Goal: Information Seeking & Learning: Learn about a topic

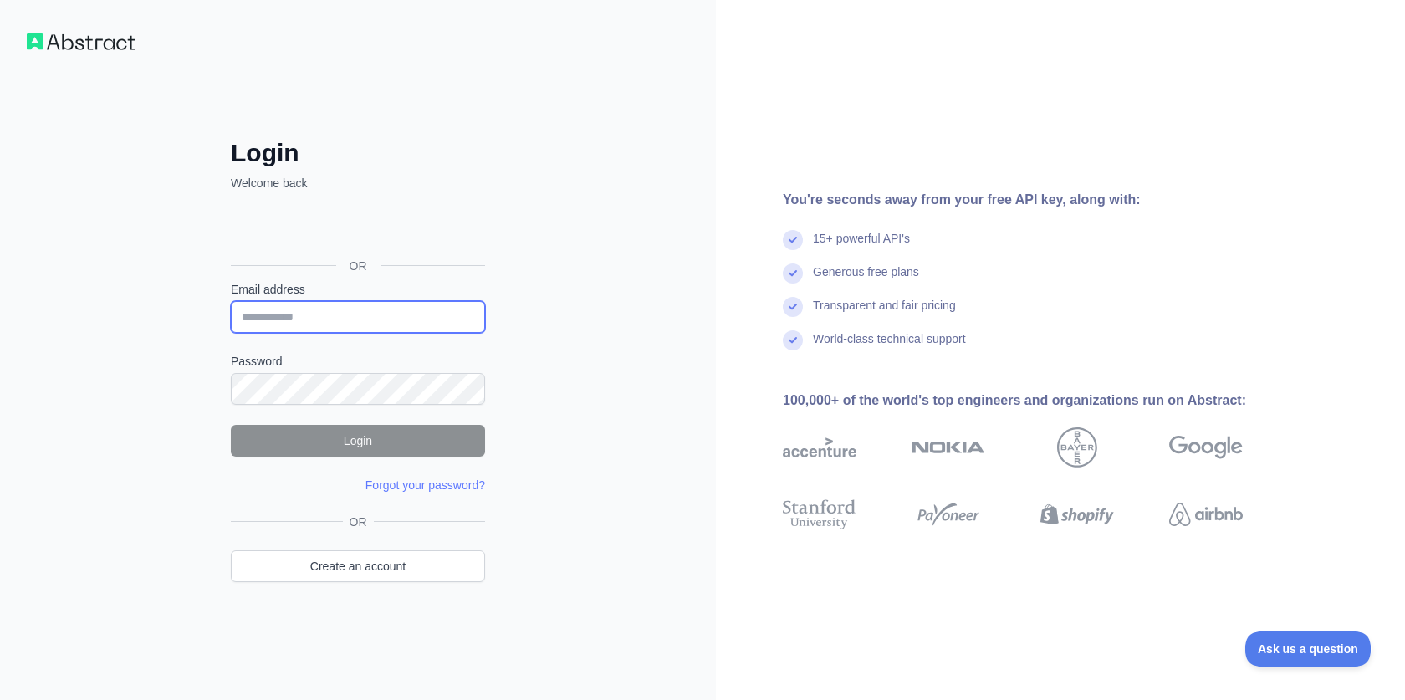
click at [292, 324] on input "Email address" at bounding box center [358, 317] width 254 height 32
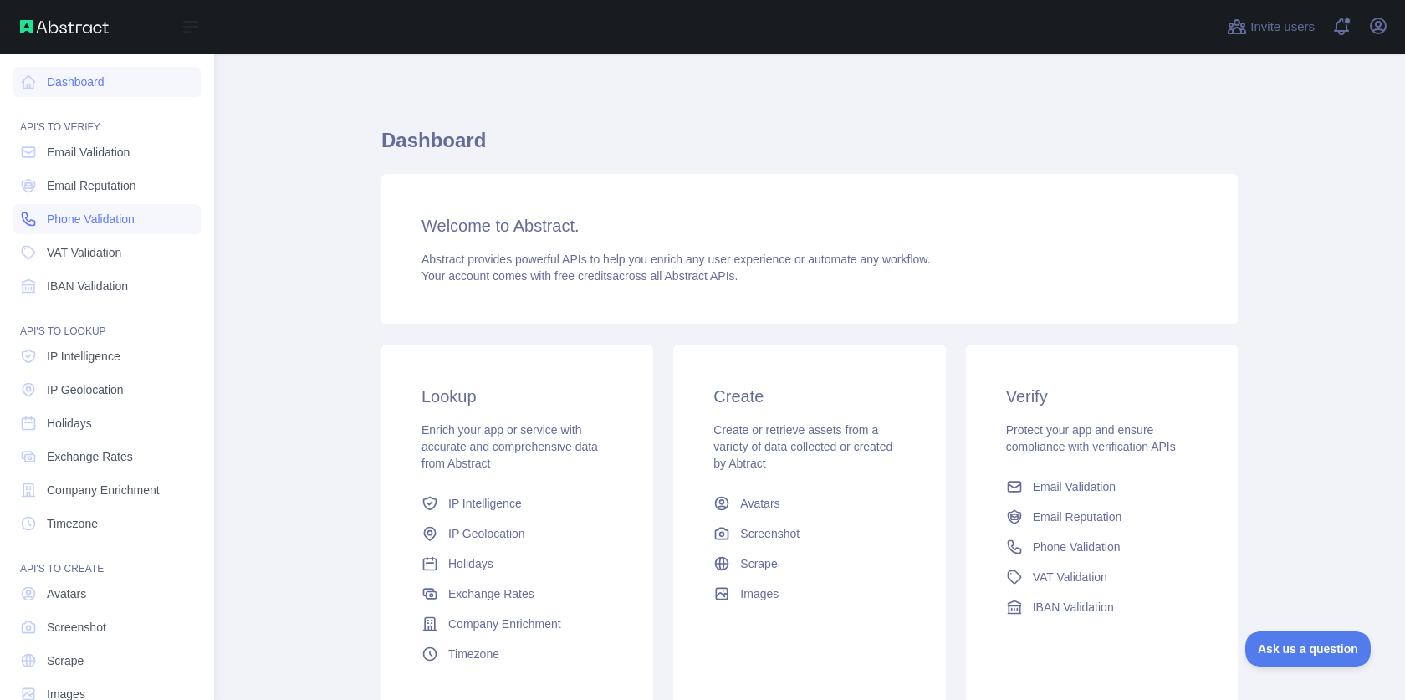
click at [100, 227] on span "Phone Validation" at bounding box center [91, 219] width 88 height 17
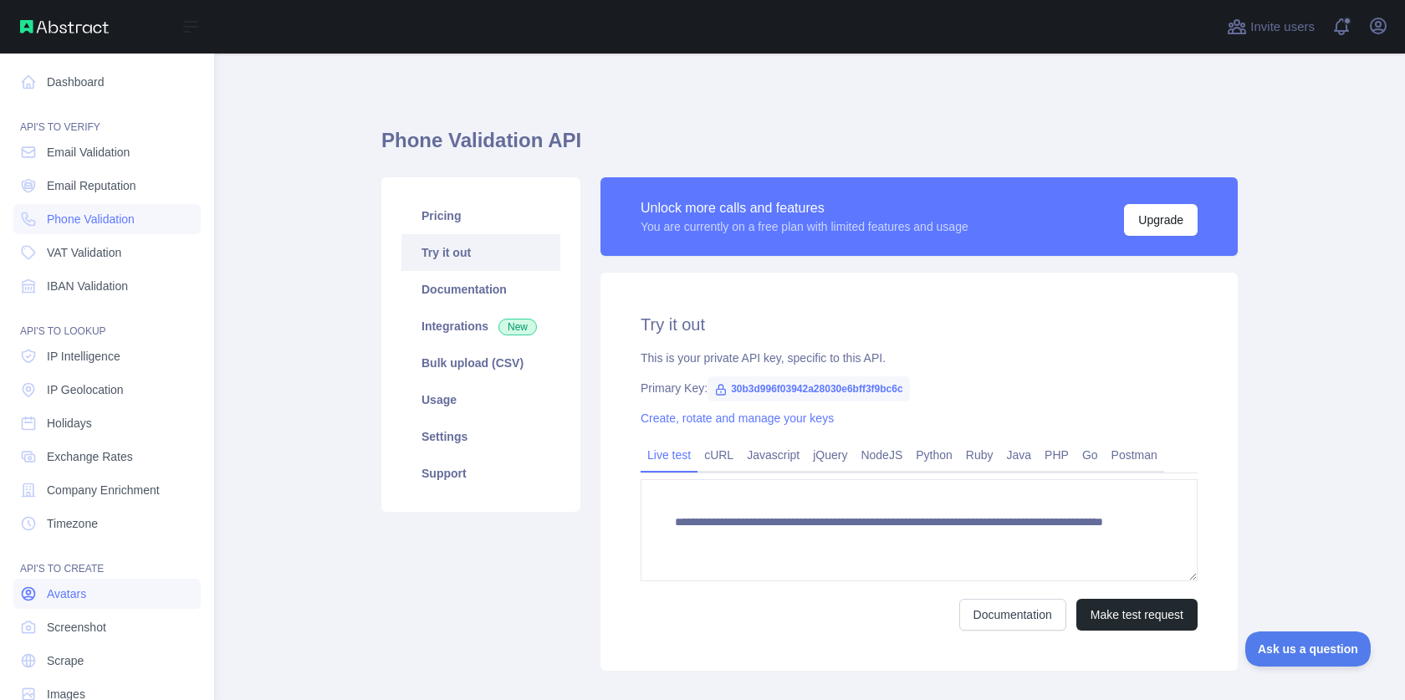
scroll to position [36, 0]
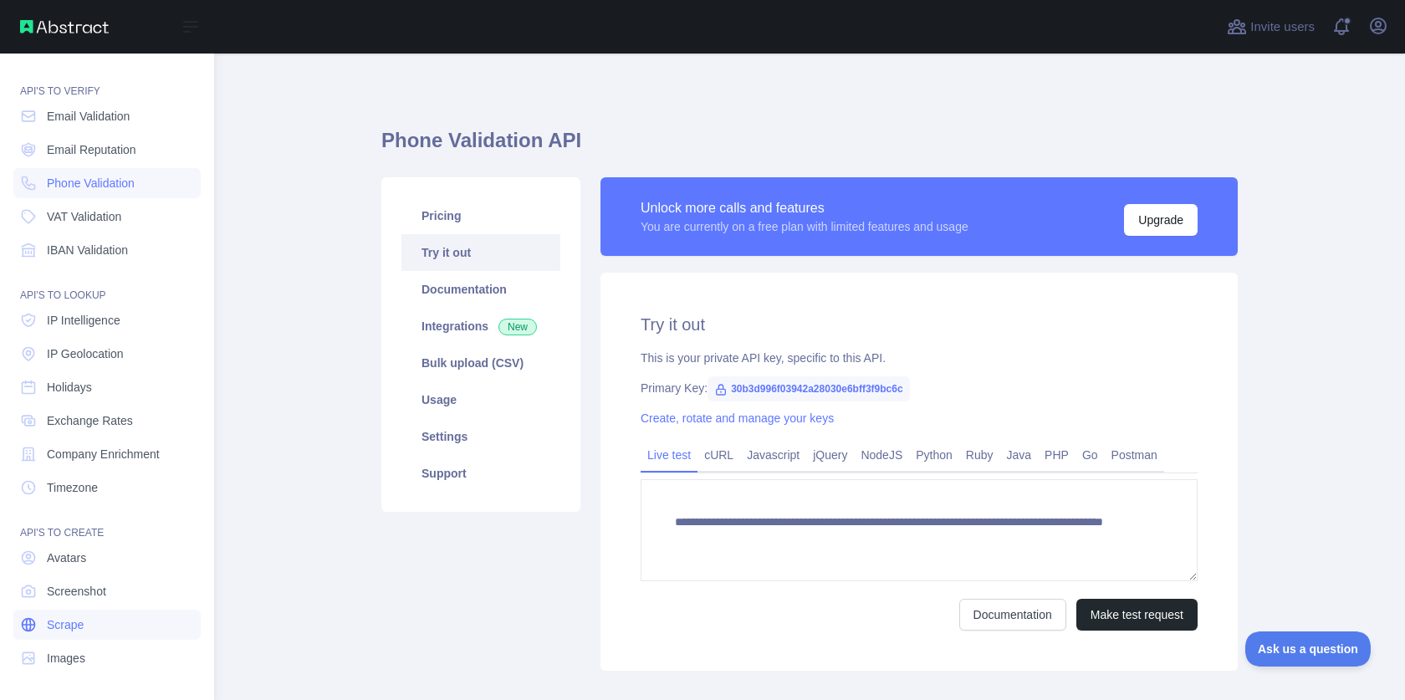
click at [99, 622] on link "Scrape" at bounding box center [106, 625] width 187 height 30
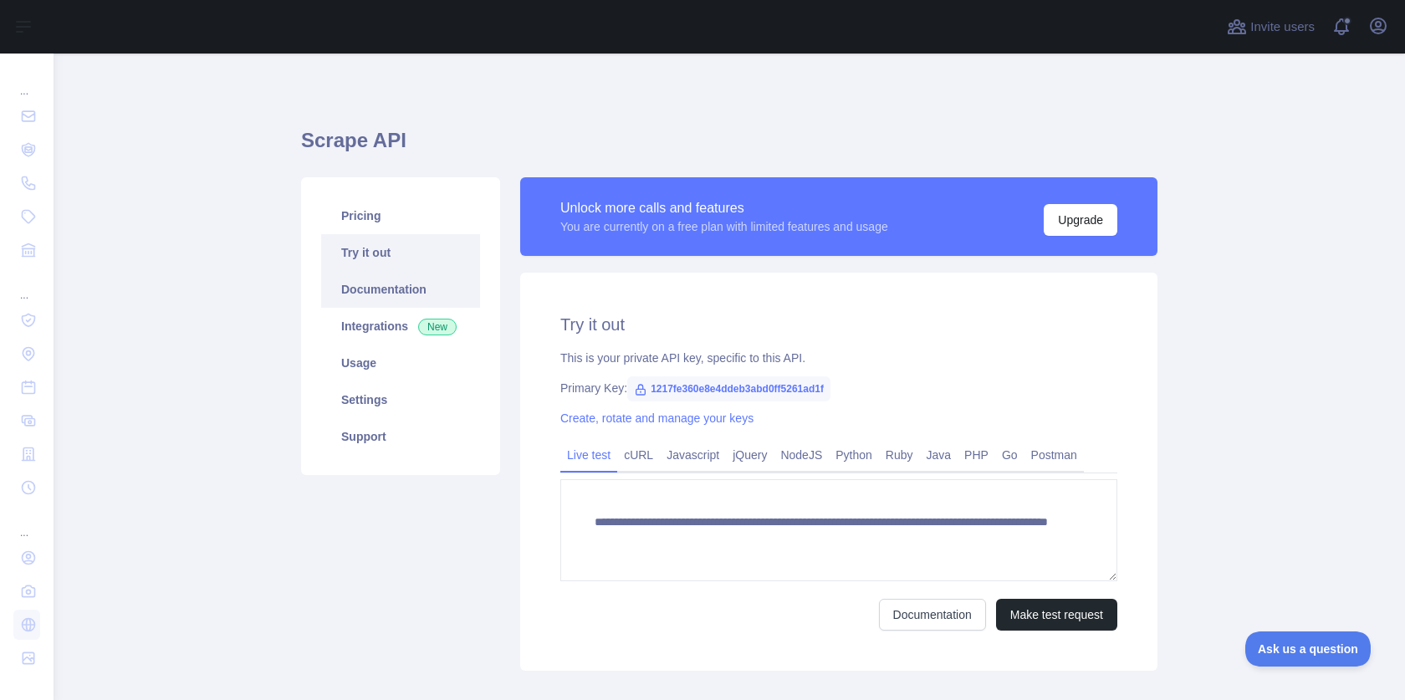
click at [407, 295] on link "Documentation" at bounding box center [400, 289] width 159 height 37
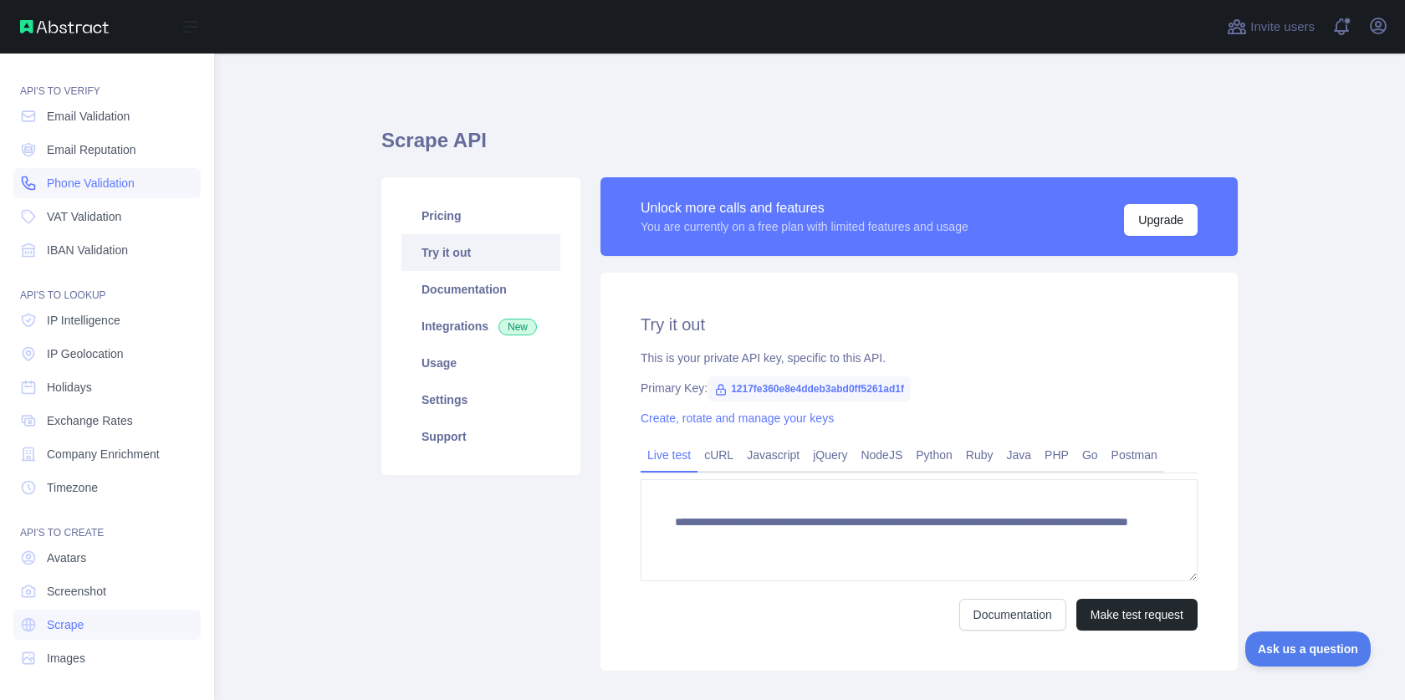
click at [100, 180] on span "Phone Validation" at bounding box center [91, 183] width 88 height 17
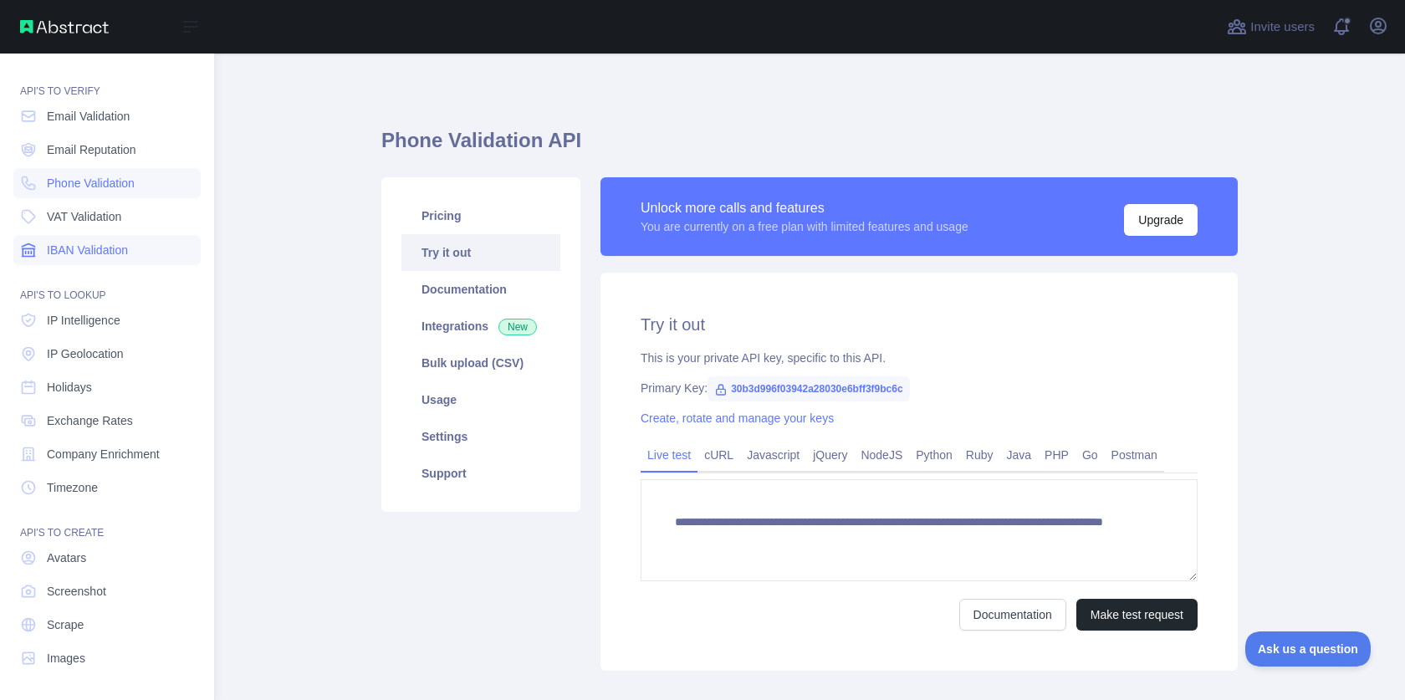
click at [110, 257] on span "IBAN Validation" at bounding box center [87, 250] width 81 height 17
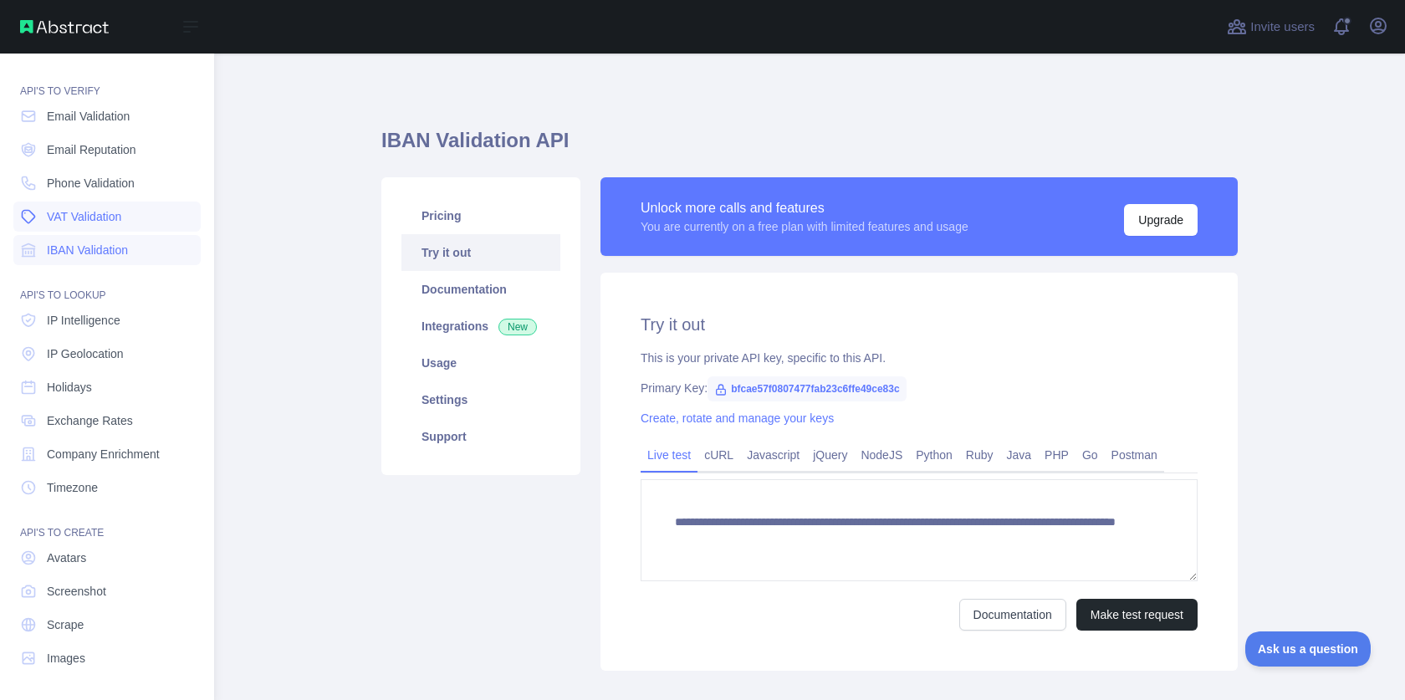
click at [131, 208] on link "VAT Validation" at bounding box center [106, 217] width 187 height 30
click at [115, 171] on link "Phone Validation" at bounding box center [106, 183] width 187 height 30
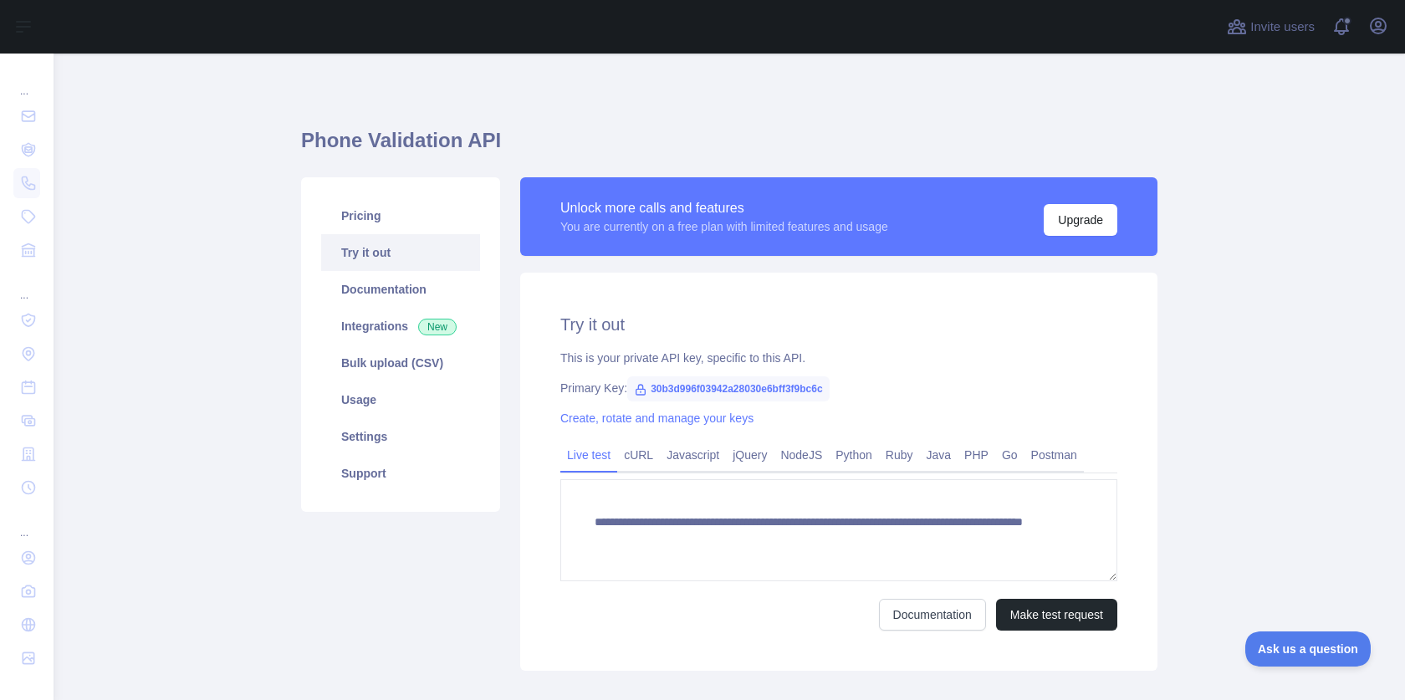
click at [683, 391] on span "30b3d996f03942a28030e6bff3f9bc6c" at bounding box center [728, 388] width 202 height 25
copy span "30b3d996f03942a28030e6bff3f9bc6c"
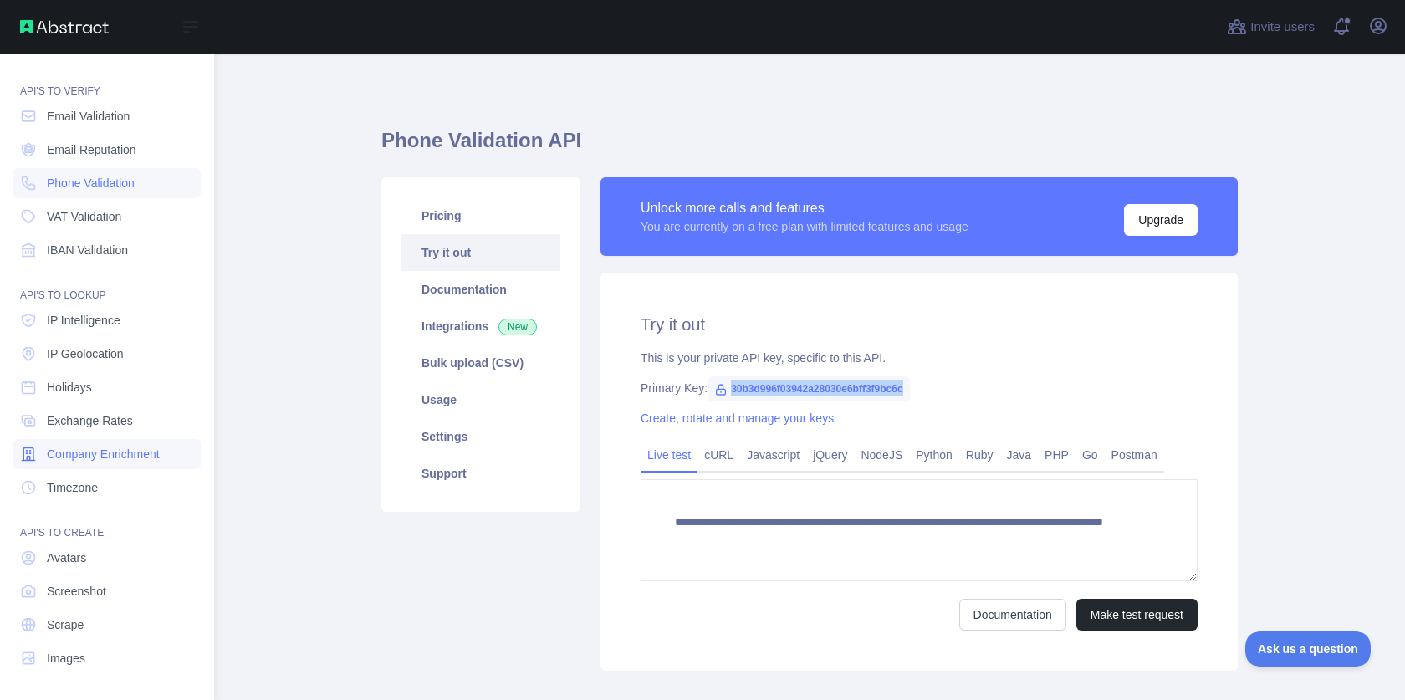
click at [118, 455] on span "Company Enrichment" at bounding box center [103, 454] width 113 height 17
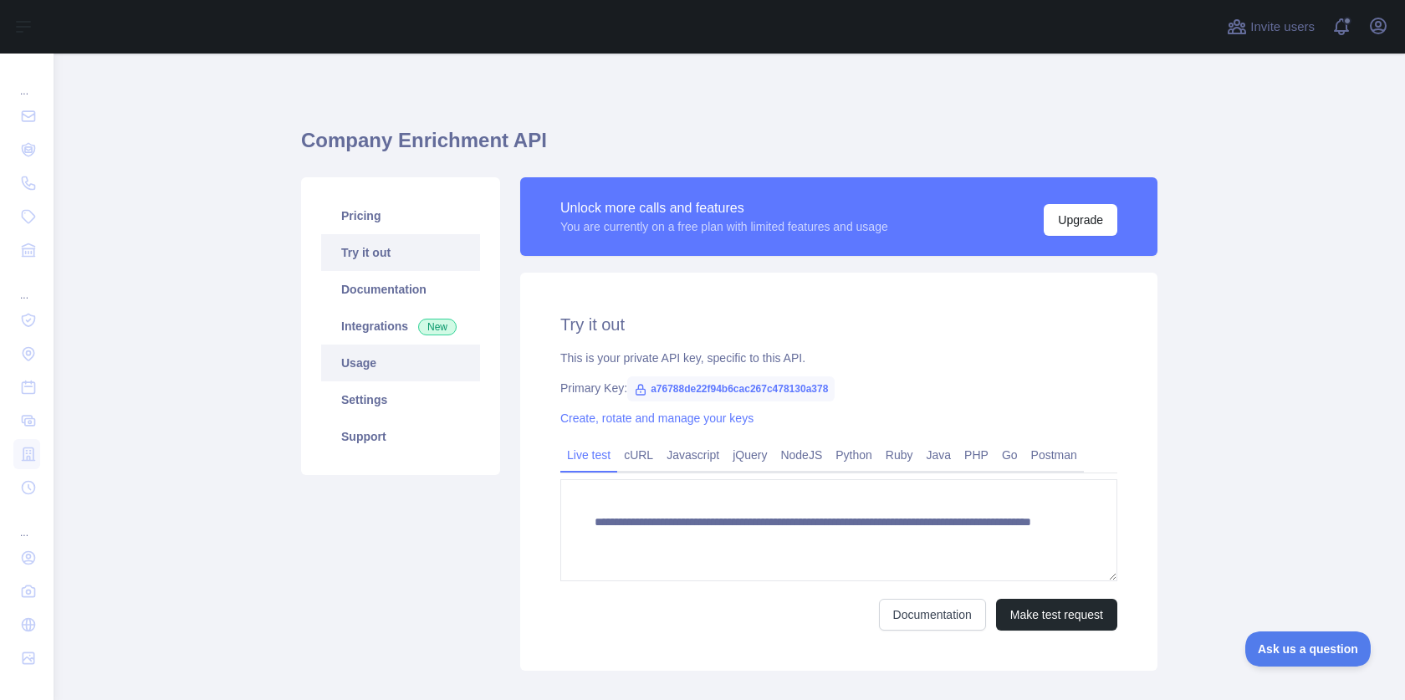
click at [427, 362] on link "Usage" at bounding box center [400, 363] width 159 height 37
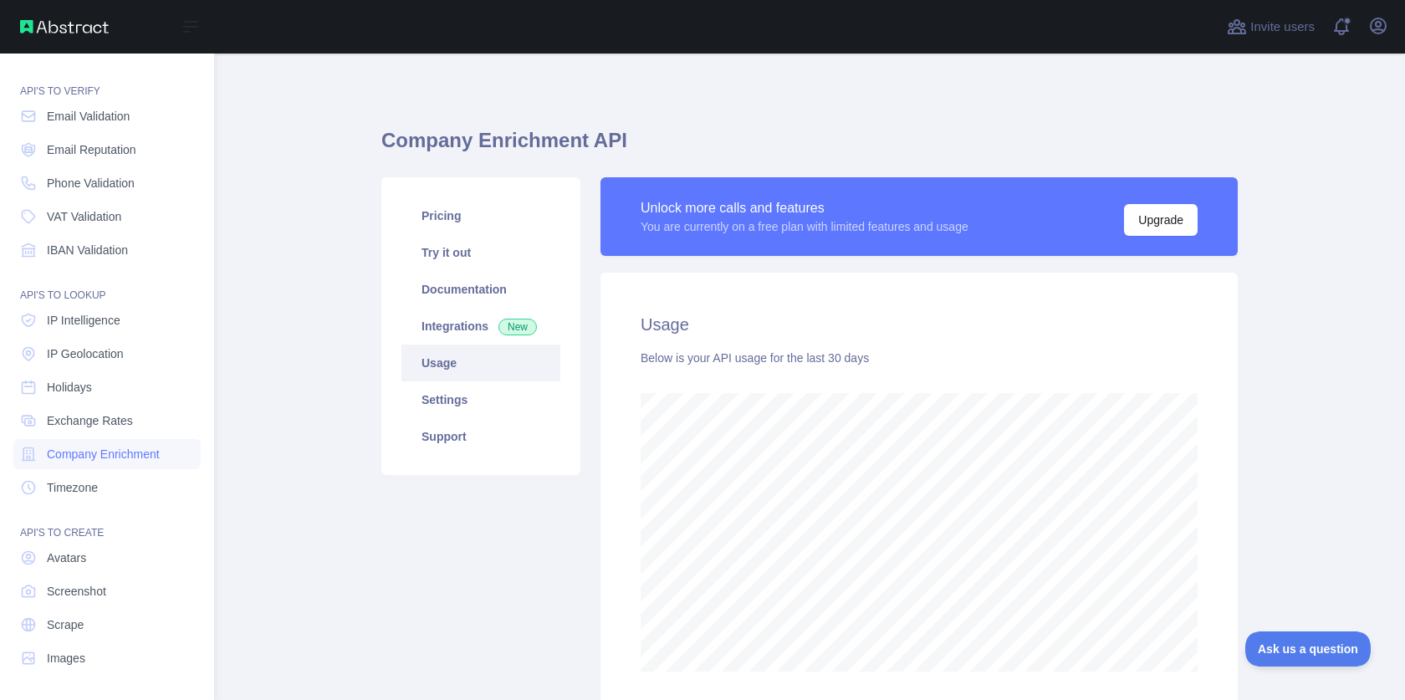
scroll to position [835935, 835403]
click at [120, 556] on link "Avatars" at bounding box center [106, 558] width 187 height 30
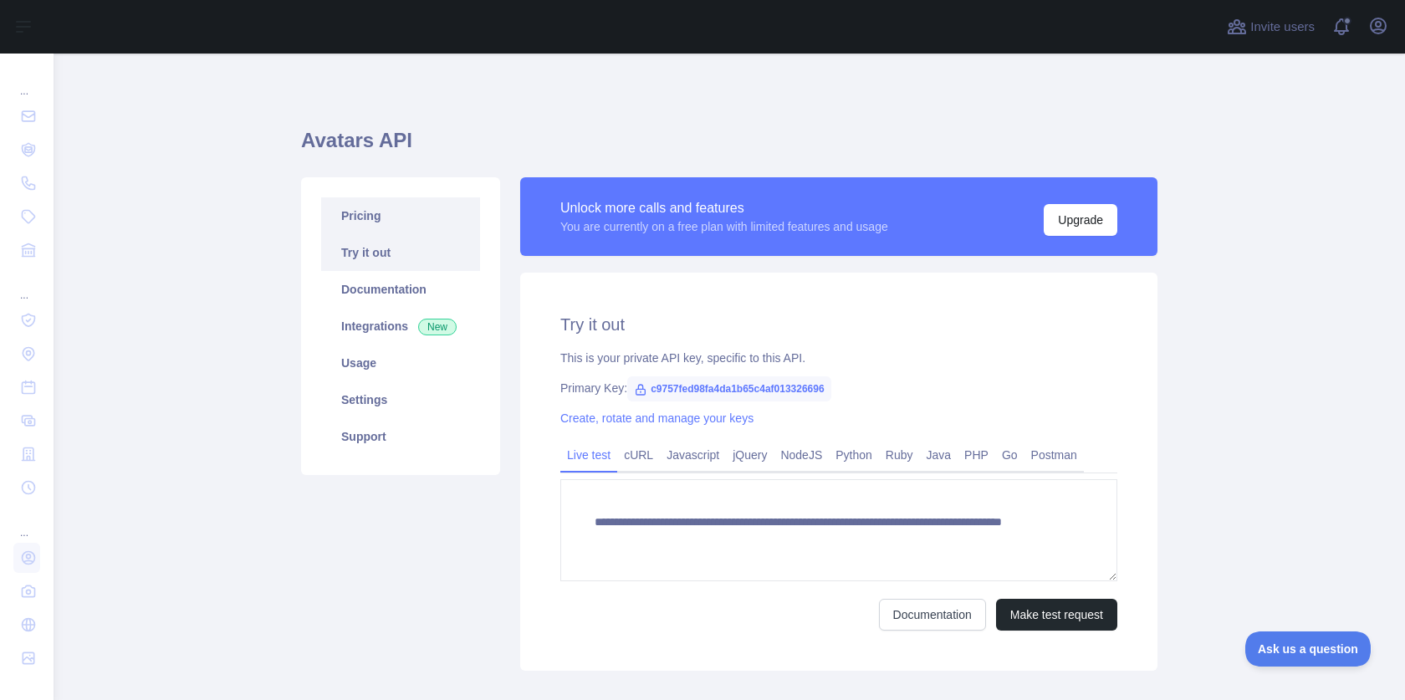
click at [366, 217] on link "Pricing" at bounding box center [400, 215] width 159 height 37
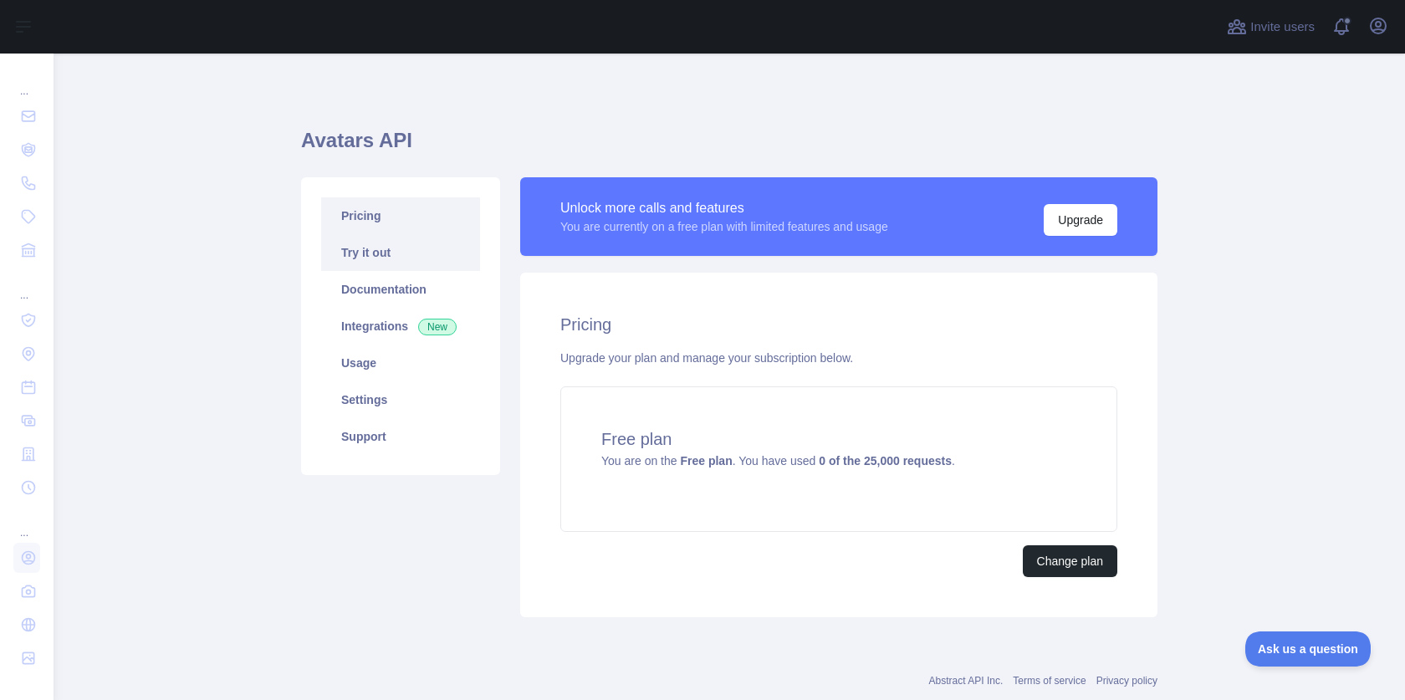
click at [365, 258] on link "Try it out" at bounding box center [400, 252] width 159 height 37
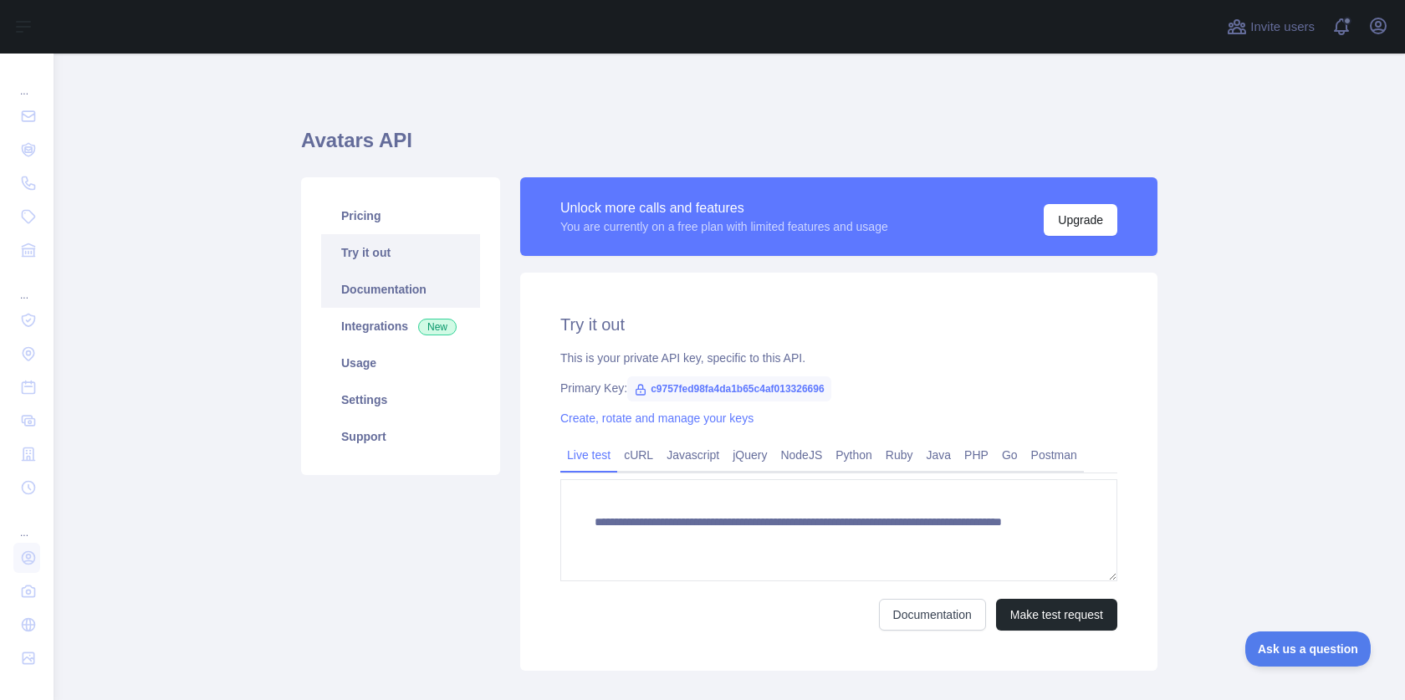
click at [371, 286] on link "Documentation" at bounding box center [400, 289] width 159 height 37
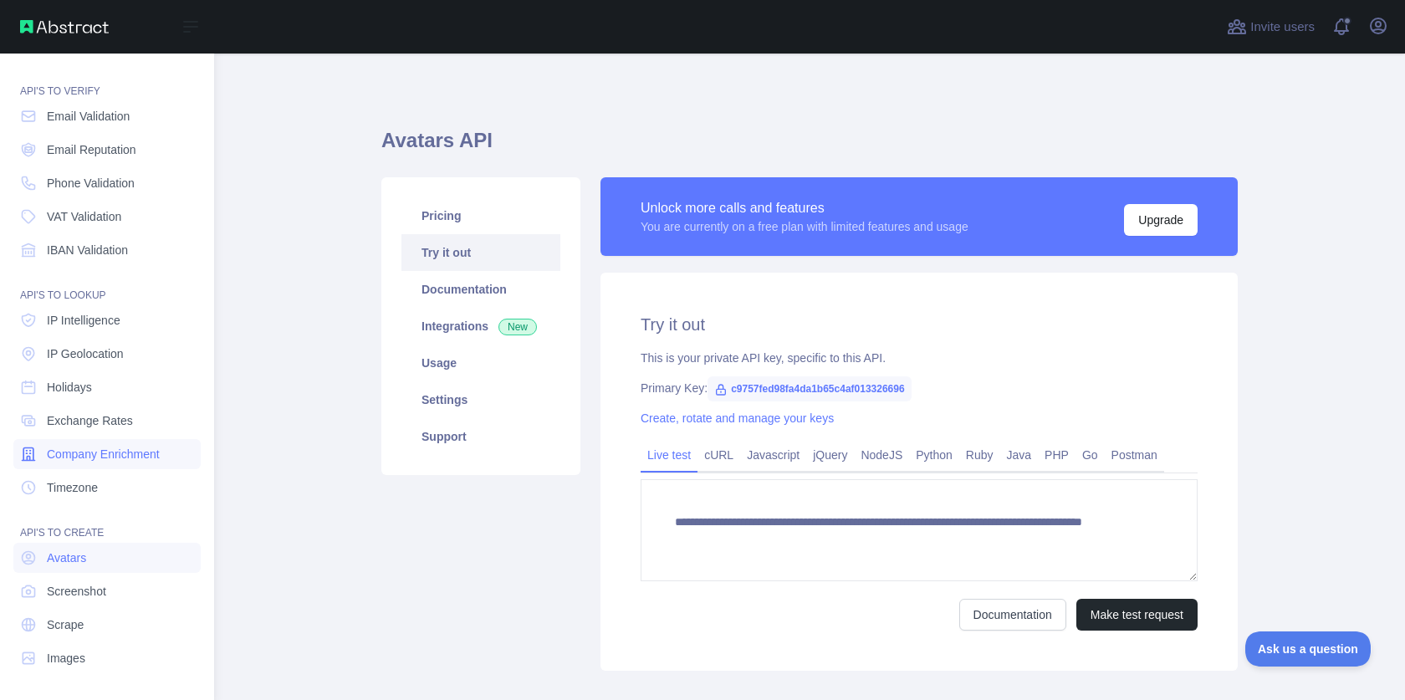
click at [121, 459] on span "Company Enrichment" at bounding box center [103, 454] width 113 height 17
click at [97, 319] on span "IP Intelligence" at bounding box center [84, 320] width 74 height 17
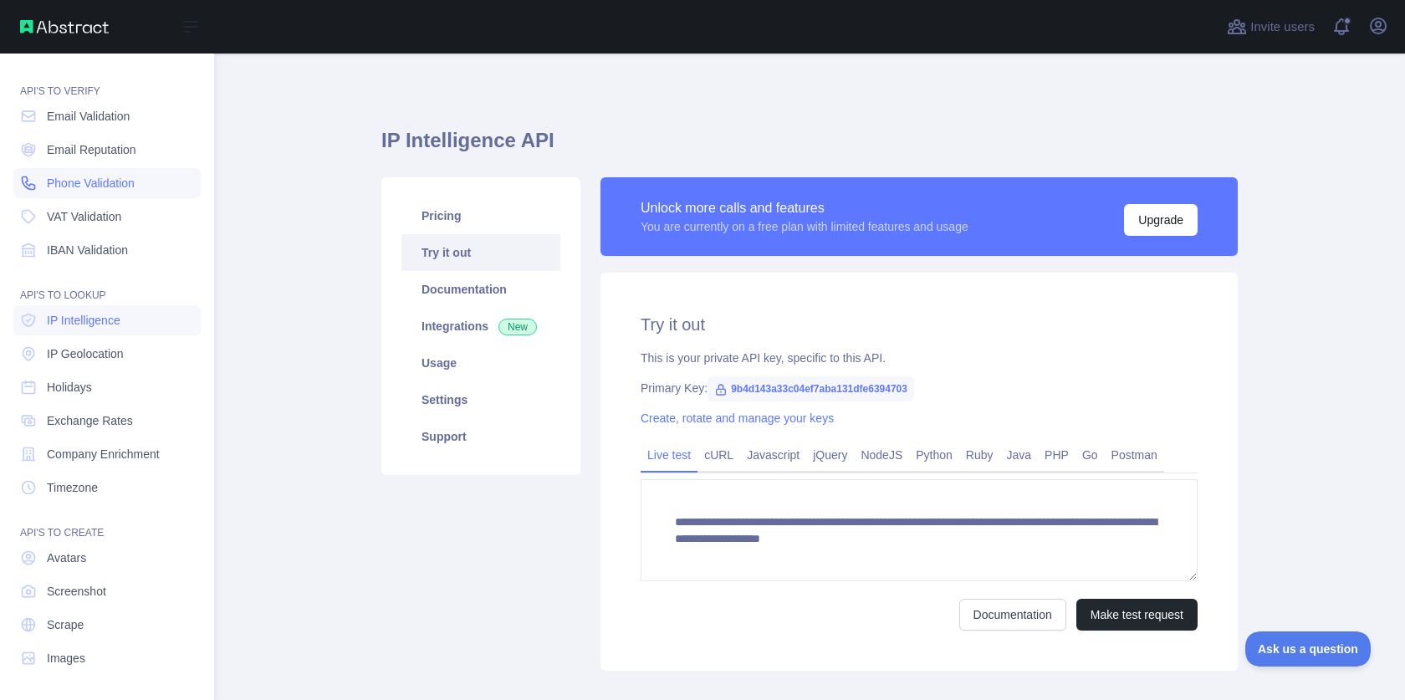
click at [86, 184] on span "Phone Validation" at bounding box center [91, 183] width 88 height 17
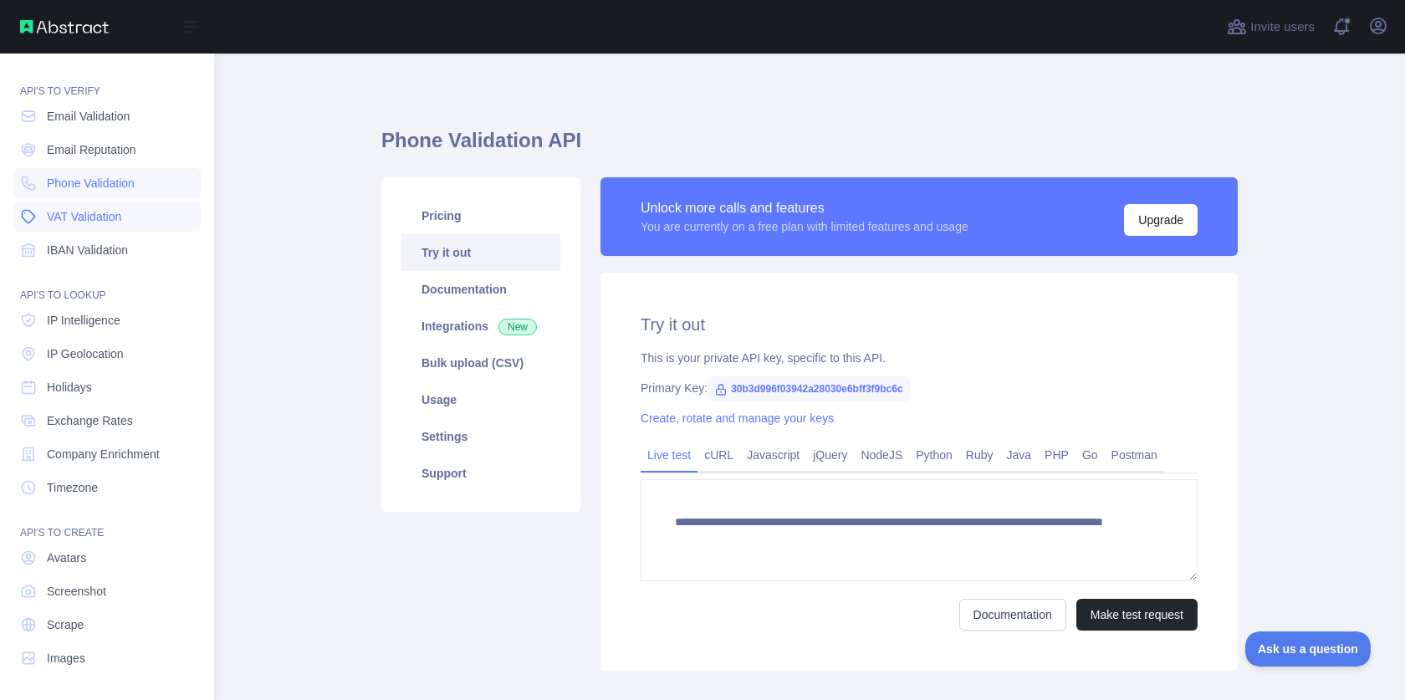
click at [105, 221] on span "VAT Validation" at bounding box center [84, 216] width 74 height 17
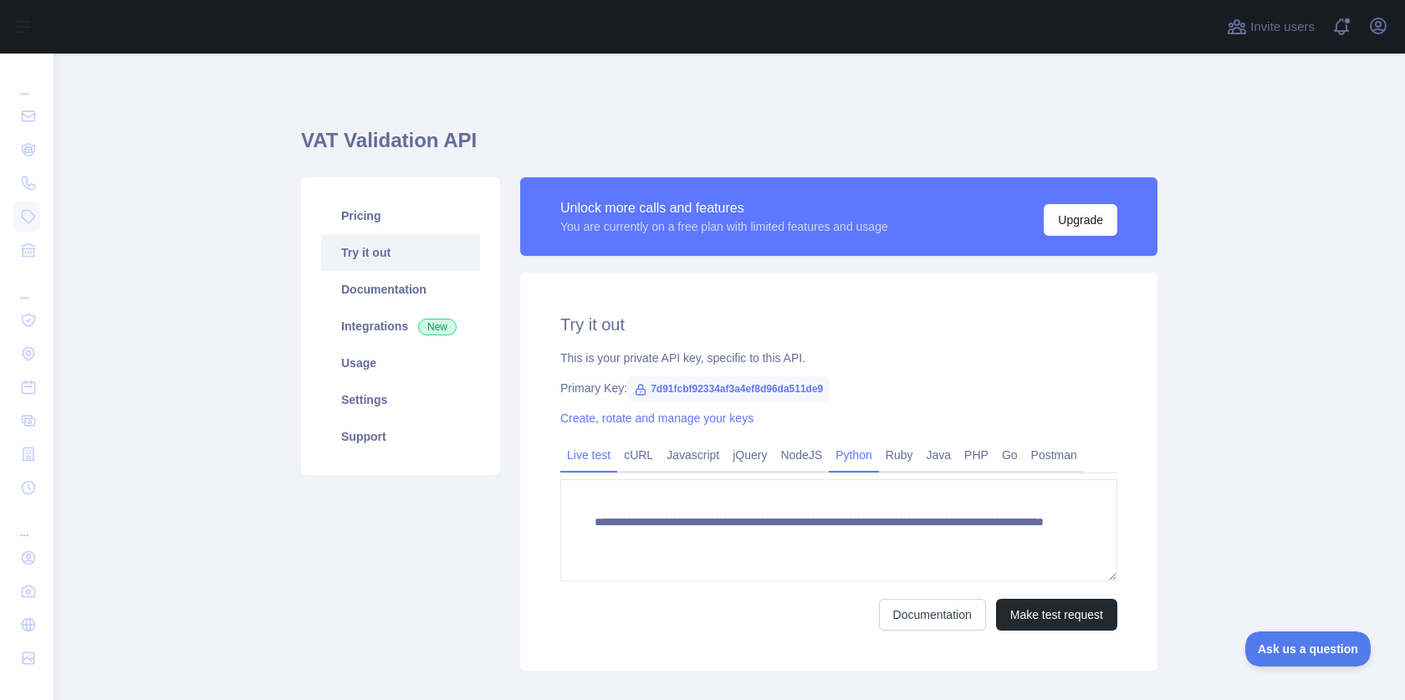
click at [868, 453] on link "Python" at bounding box center [854, 455] width 50 height 27
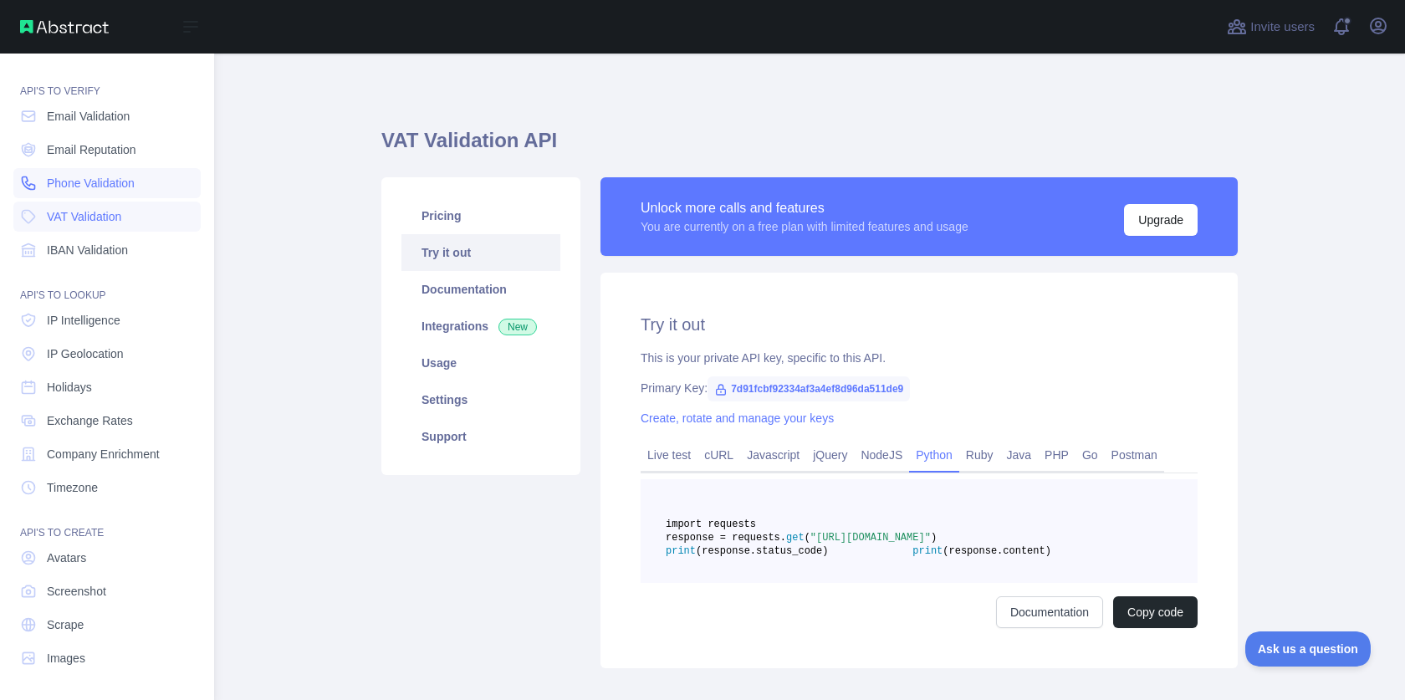
click at [95, 190] on span "Phone Validation" at bounding box center [91, 183] width 88 height 17
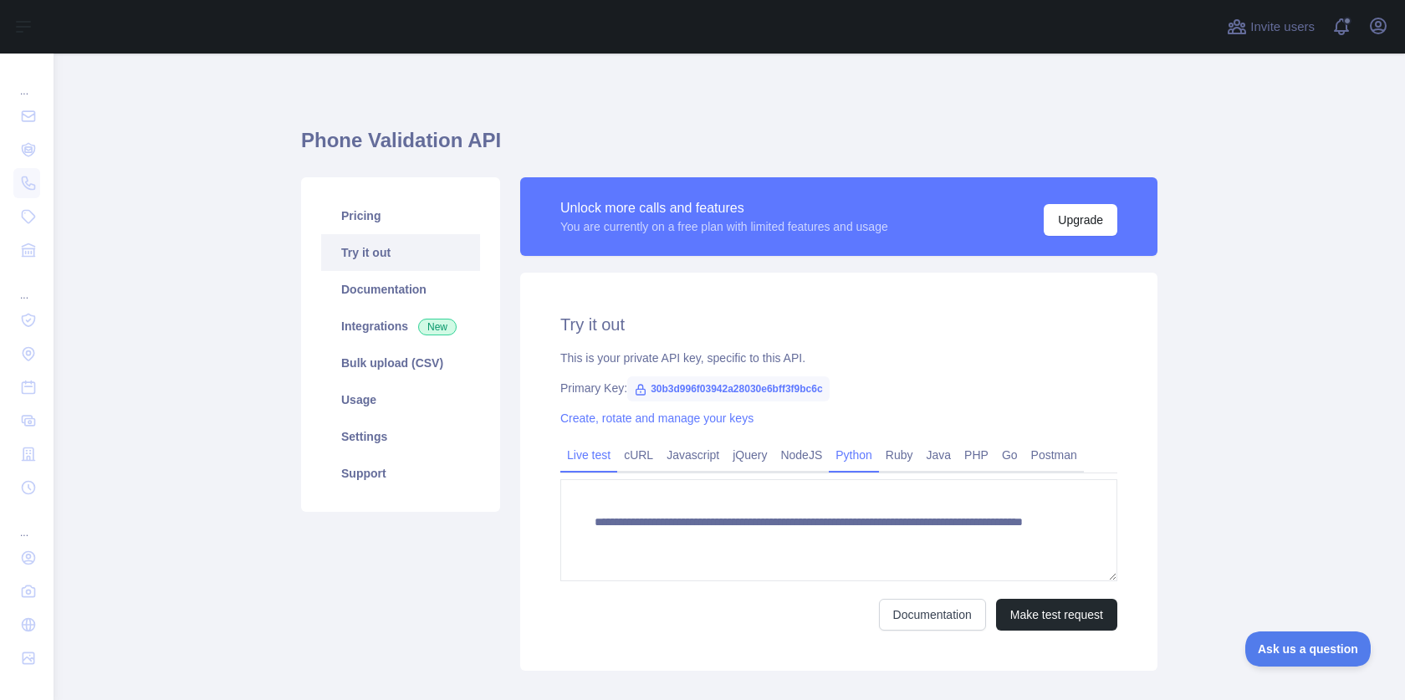
click at [856, 466] on link "Python" at bounding box center [854, 455] width 50 height 27
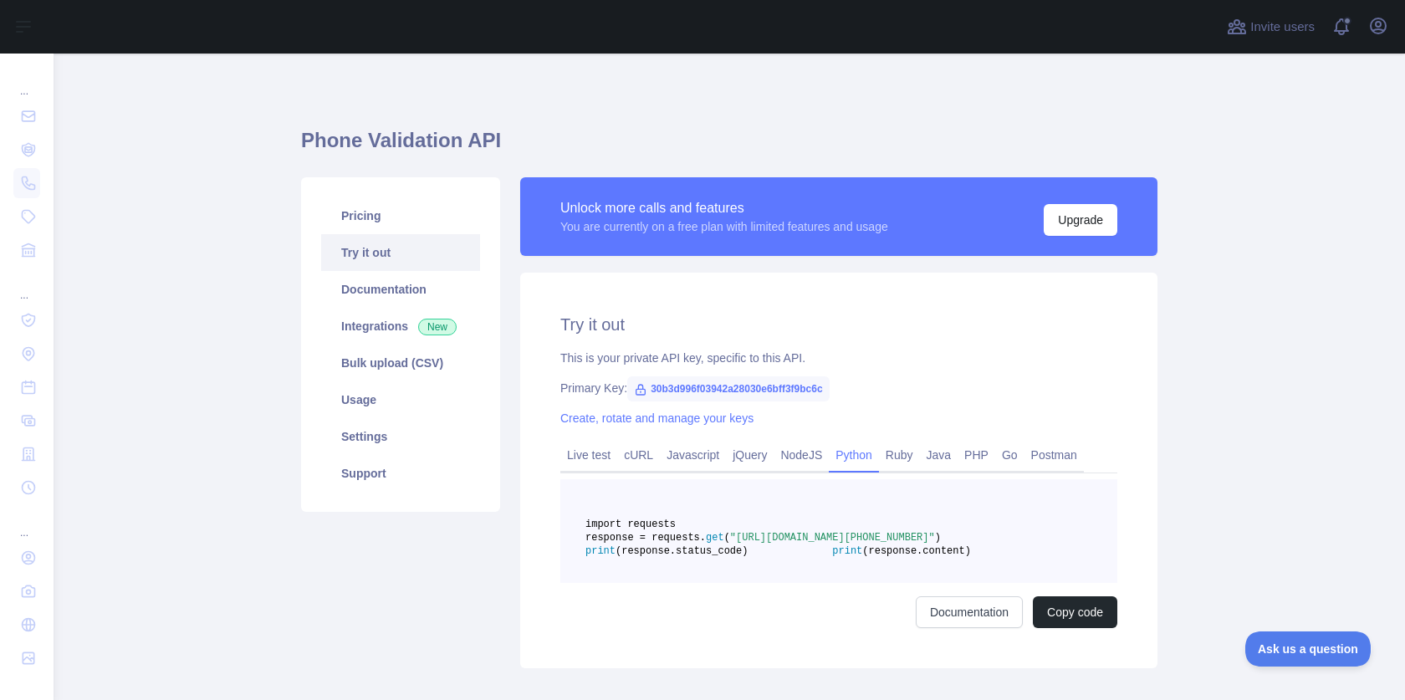
click at [685, 387] on span "30b3d996f03942a28030e6bff3f9bc6c" at bounding box center [728, 388] width 202 height 25
copy span "30b3d996f03942a28030e6bff3f9bc6c"
